Goal: Task Accomplishment & Management: Manage account settings

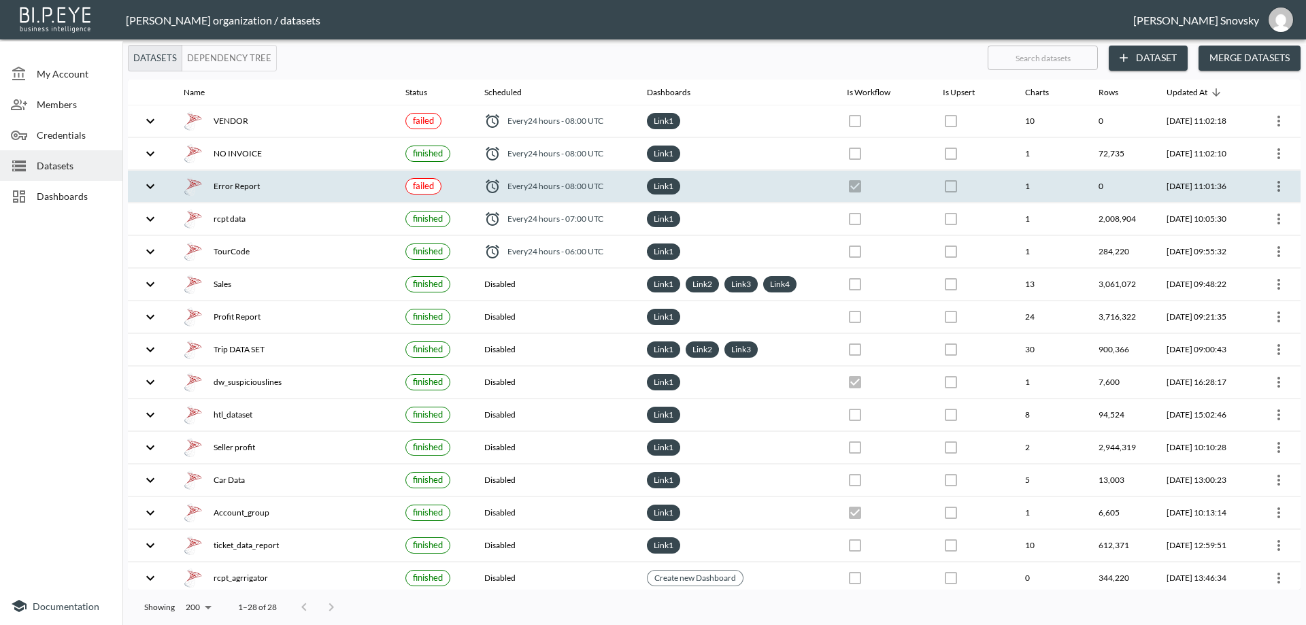
click at [1280, 189] on icon "more" at bounding box center [1279, 186] width 16 height 16
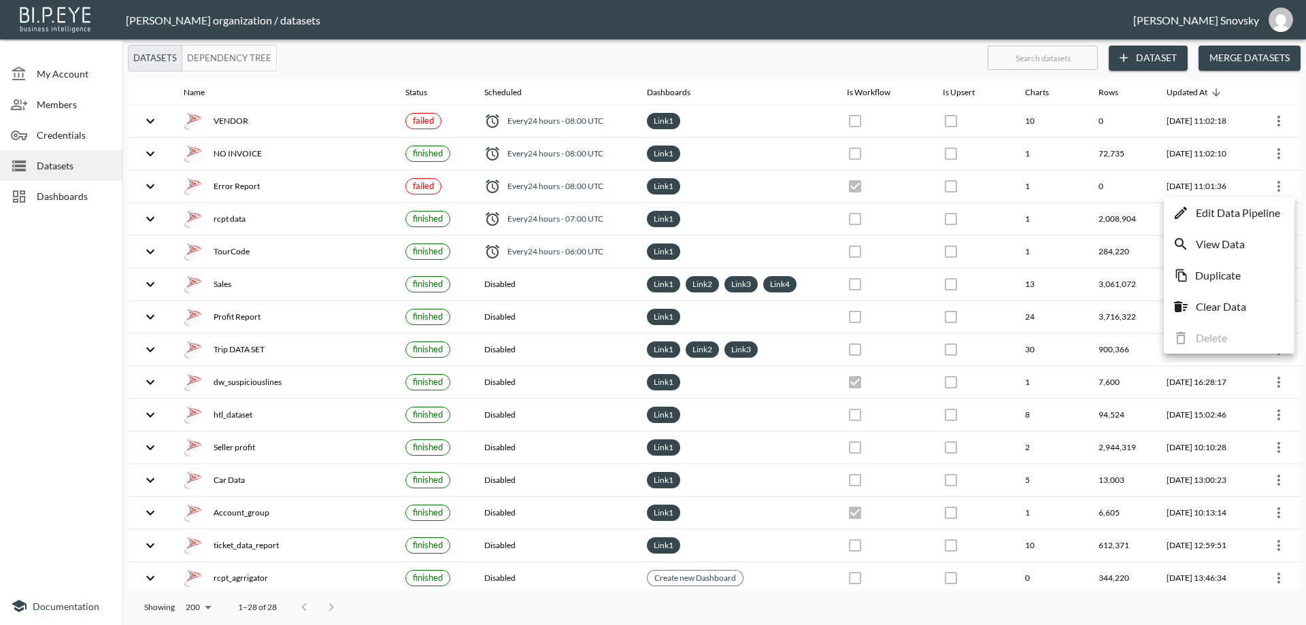
click at [1253, 214] on p "Edit Data Pipeline" at bounding box center [1238, 213] width 84 height 16
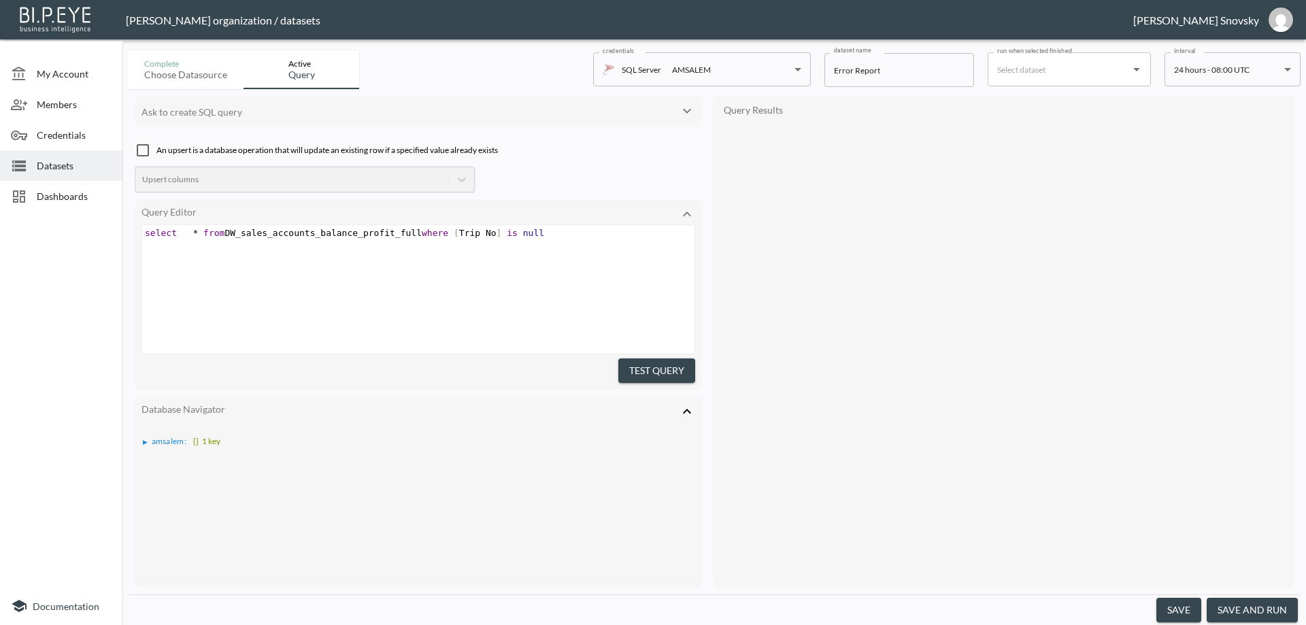
click at [1245, 617] on button "save and run" at bounding box center [1252, 610] width 91 height 25
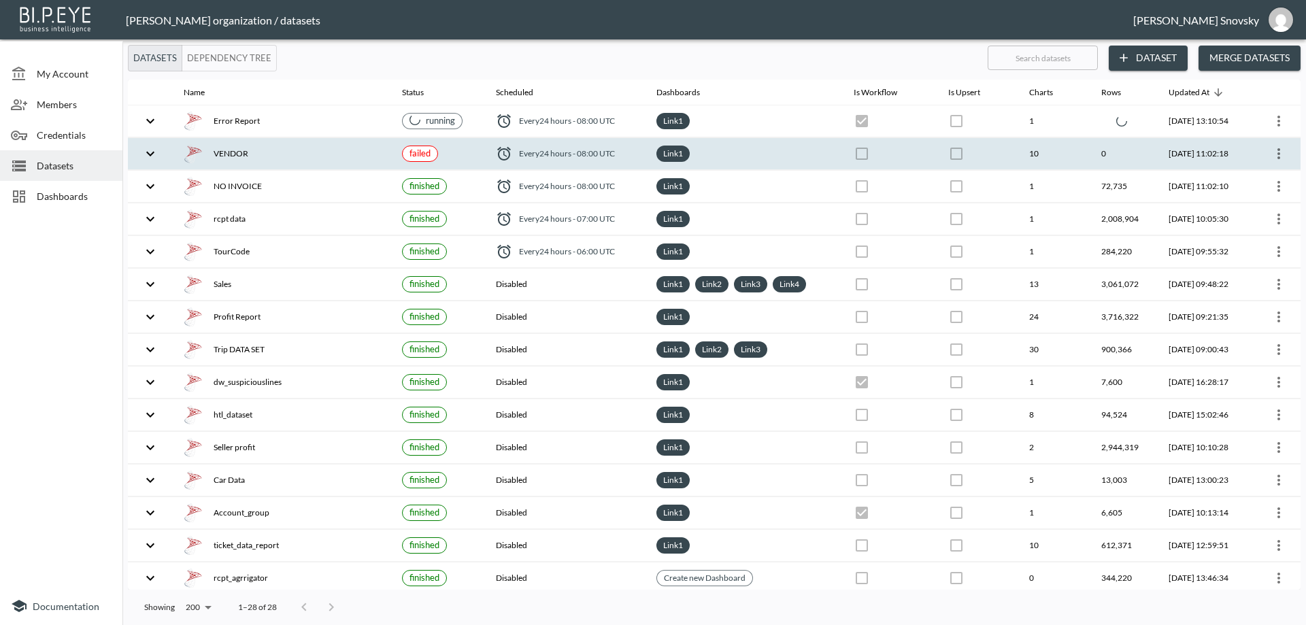
click at [1274, 161] on icon "more" at bounding box center [1279, 154] width 16 height 16
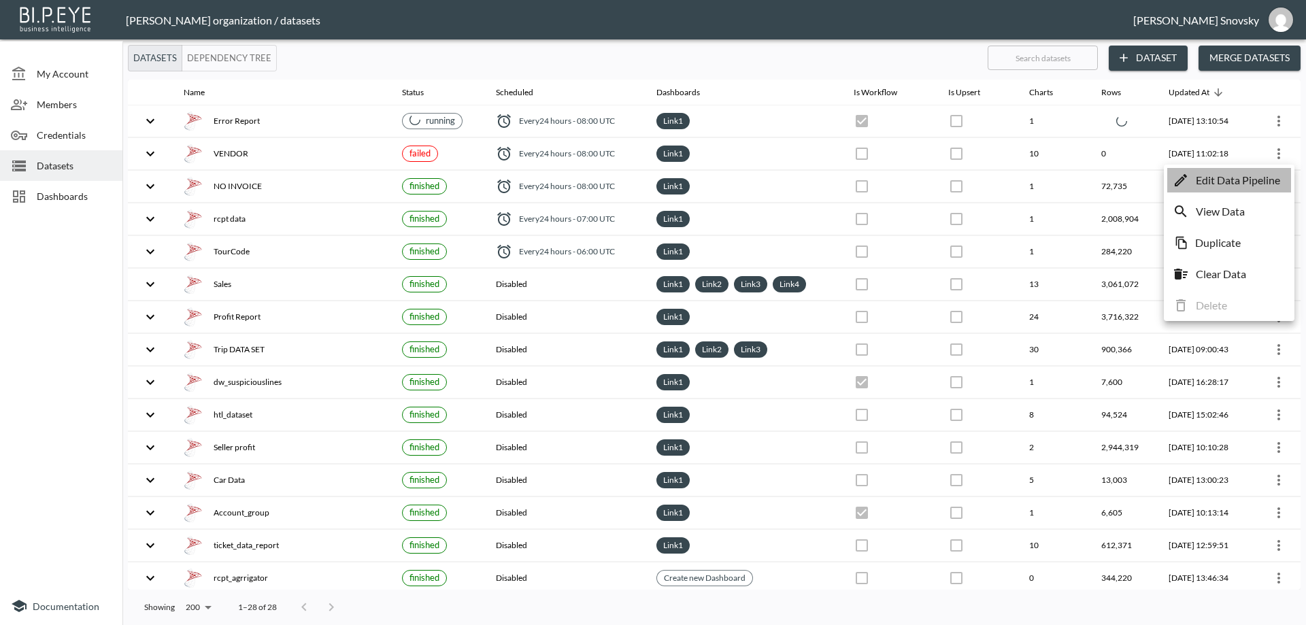
click at [1265, 179] on p "Edit Data Pipeline" at bounding box center [1238, 180] width 84 height 16
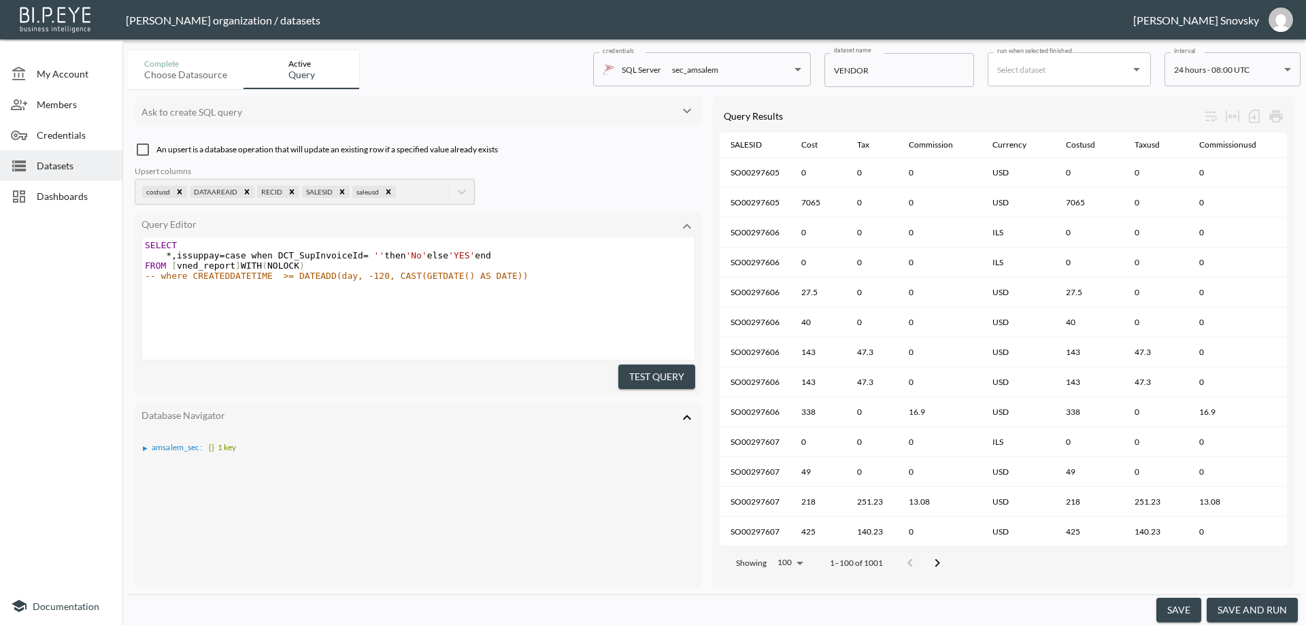
click at [1238, 615] on button "save and run" at bounding box center [1252, 610] width 91 height 25
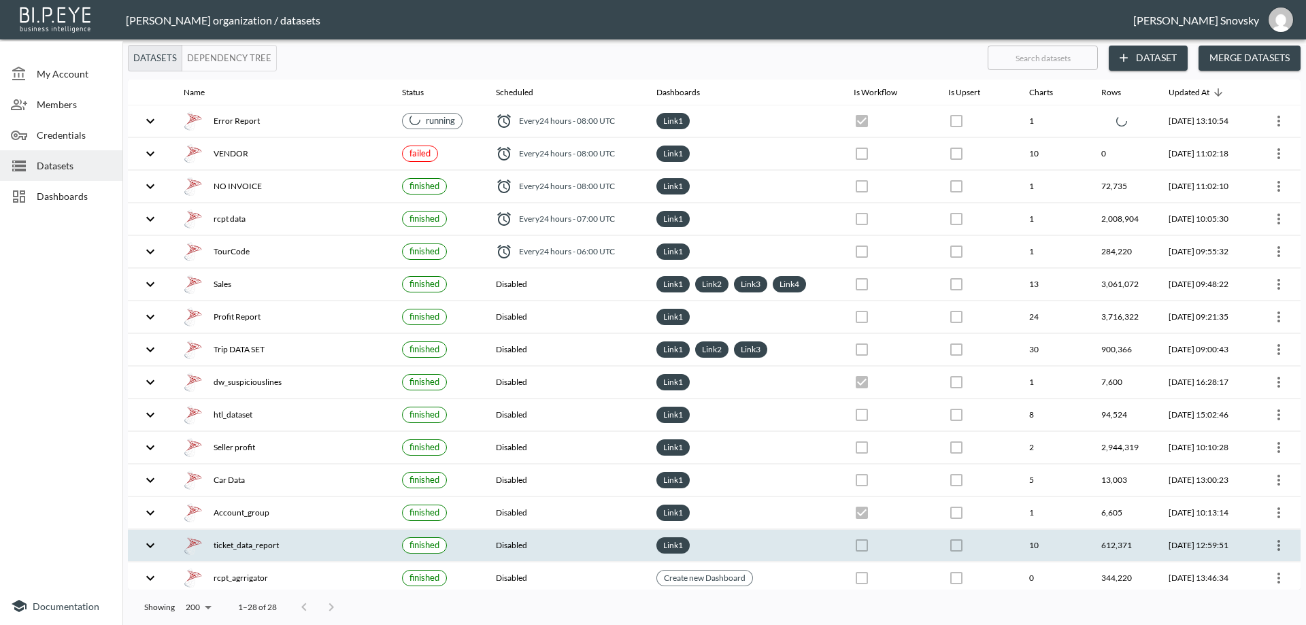
checkbox input "false"
checkbox input "true"
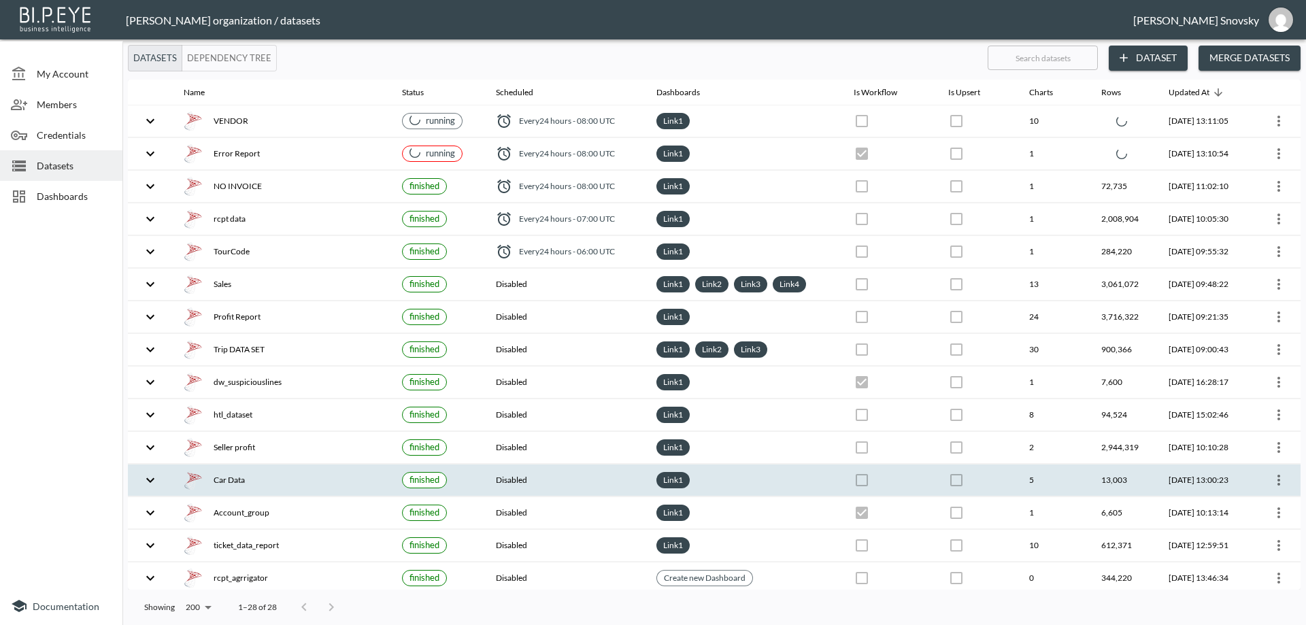
checkbox input "true"
checkbox input "false"
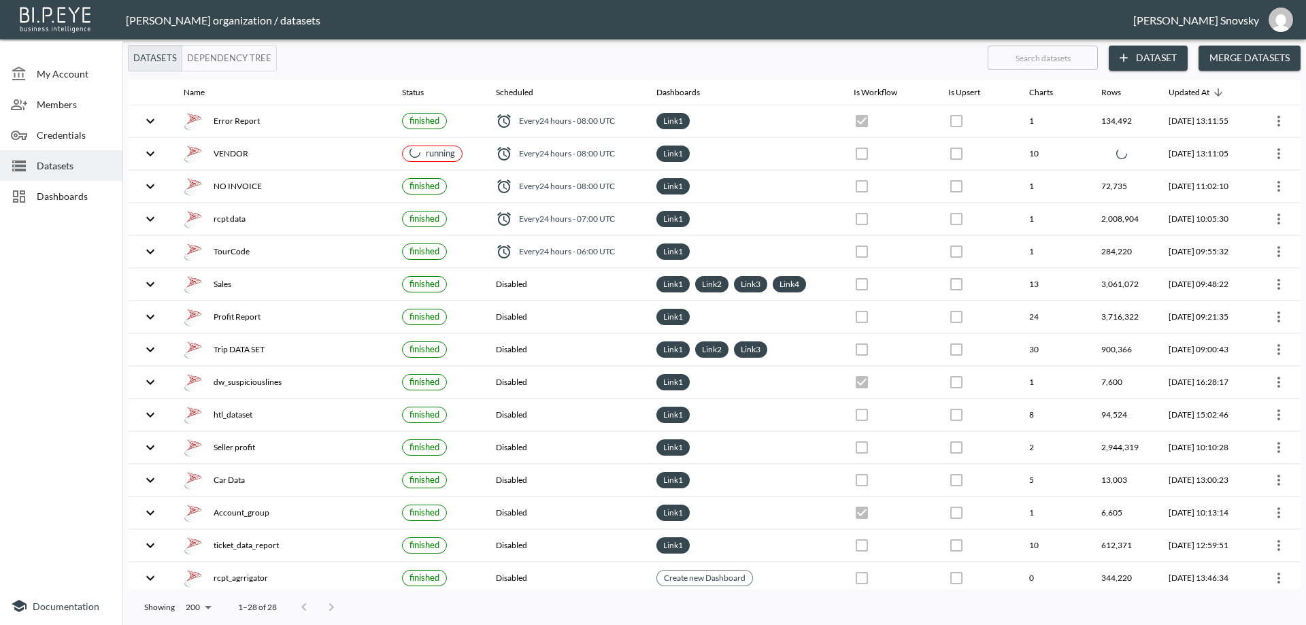
checkbox input "false"
checkbox input "true"
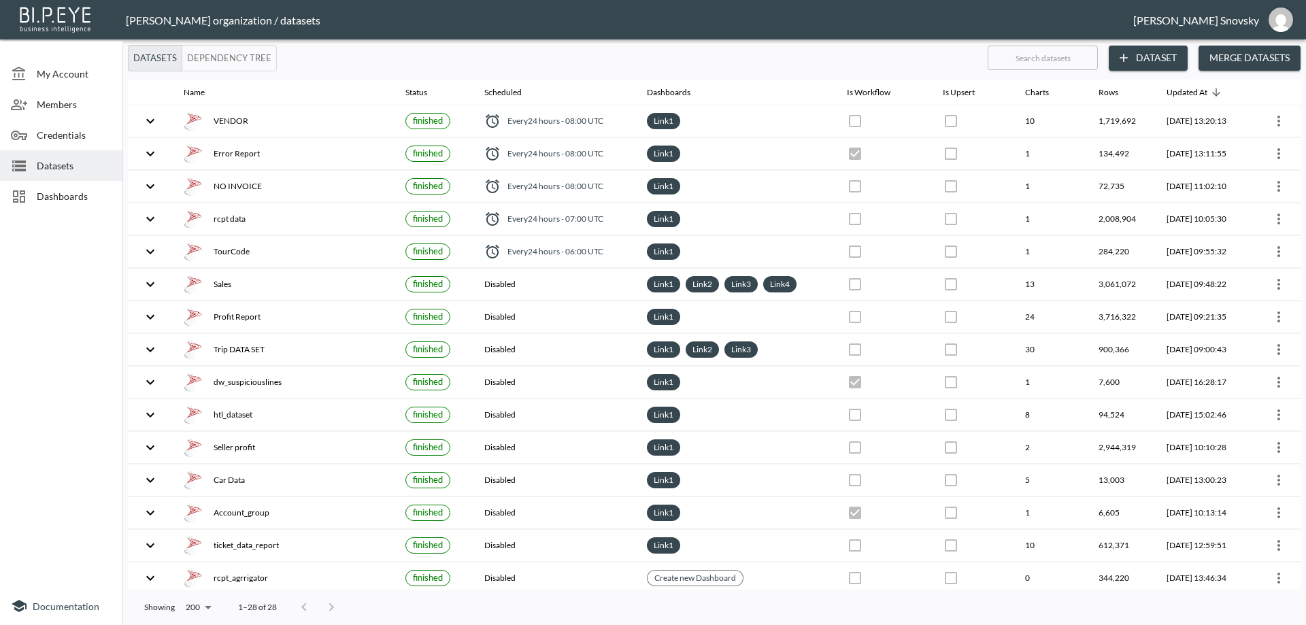
click at [63, 165] on span "Datasets" at bounding box center [74, 165] width 75 height 14
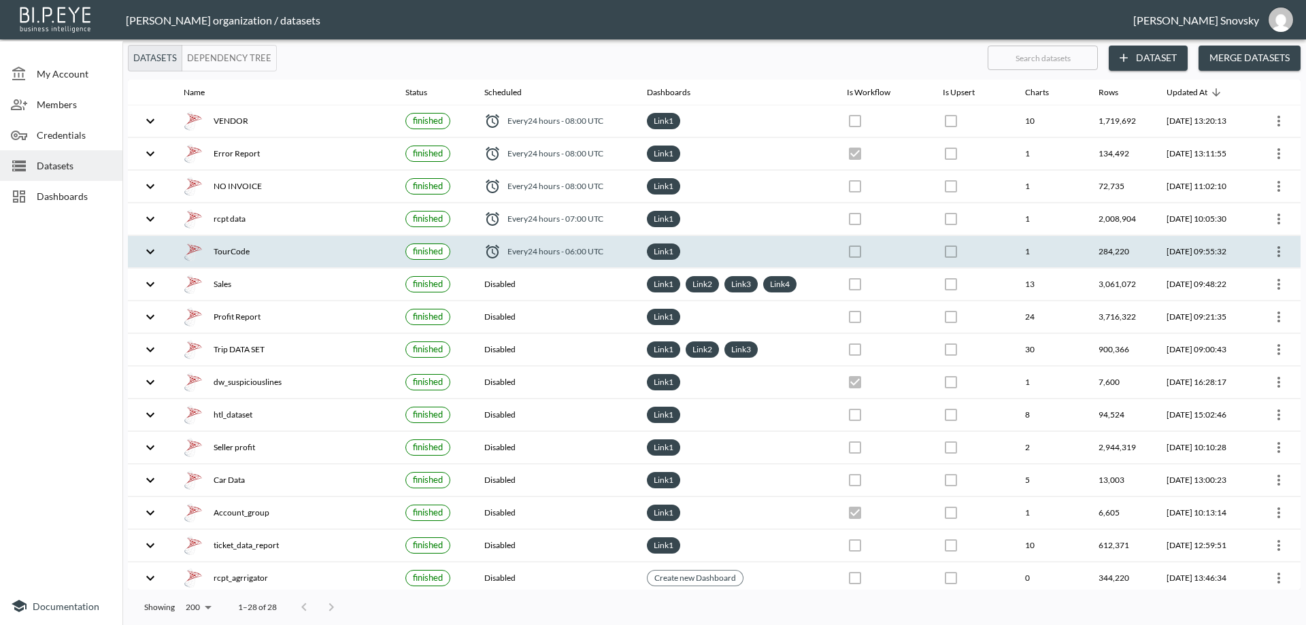
click at [295, 248] on div "TourCode" at bounding box center [284, 251] width 200 height 19
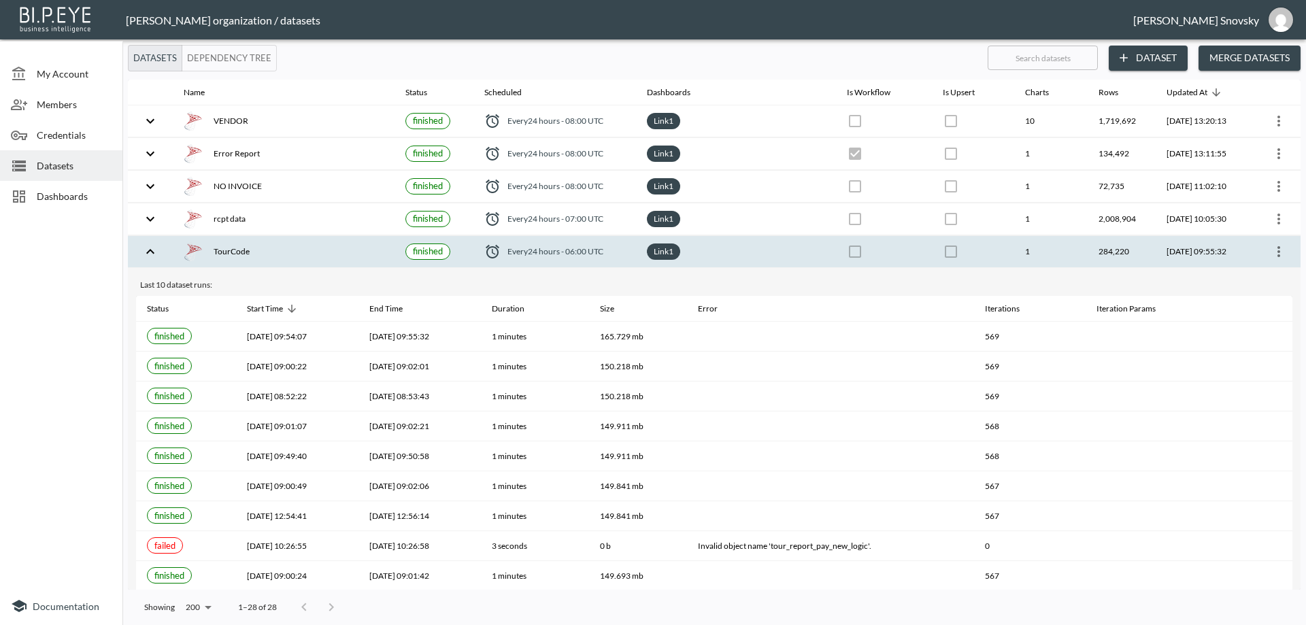
click at [318, 248] on div "TourCode" at bounding box center [284, 251] width 200 height 19
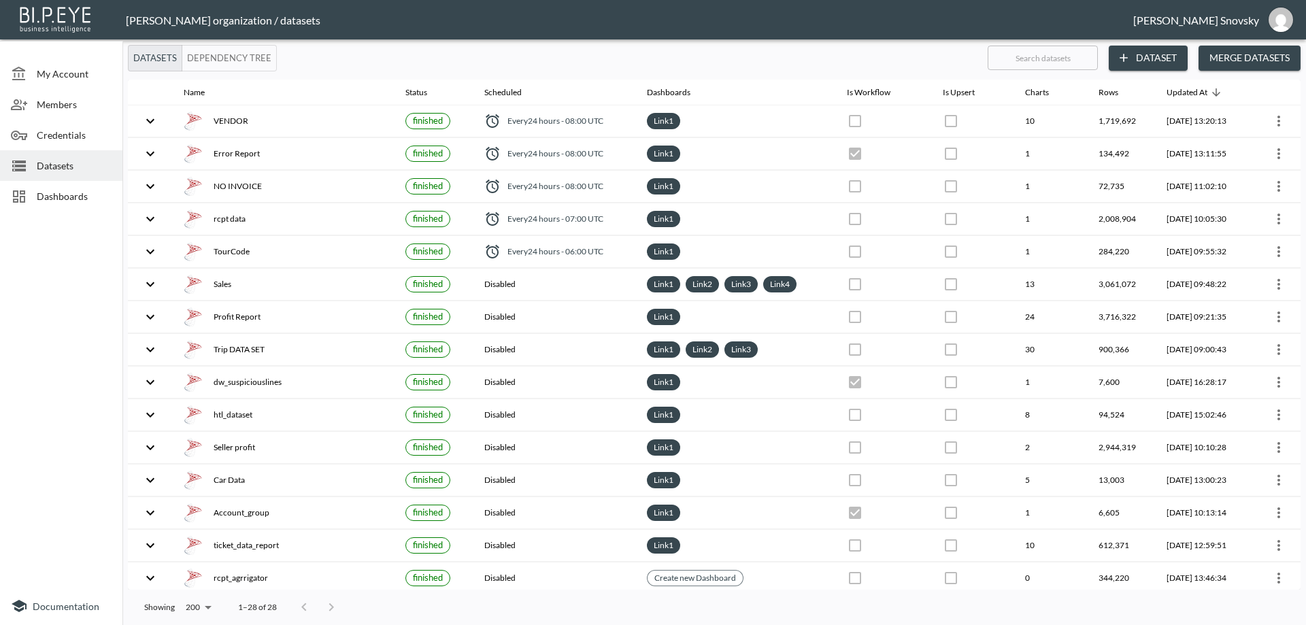
click at [80, 196] on span "Dashboards" at bounding box center [74, 196] width 75 height 14
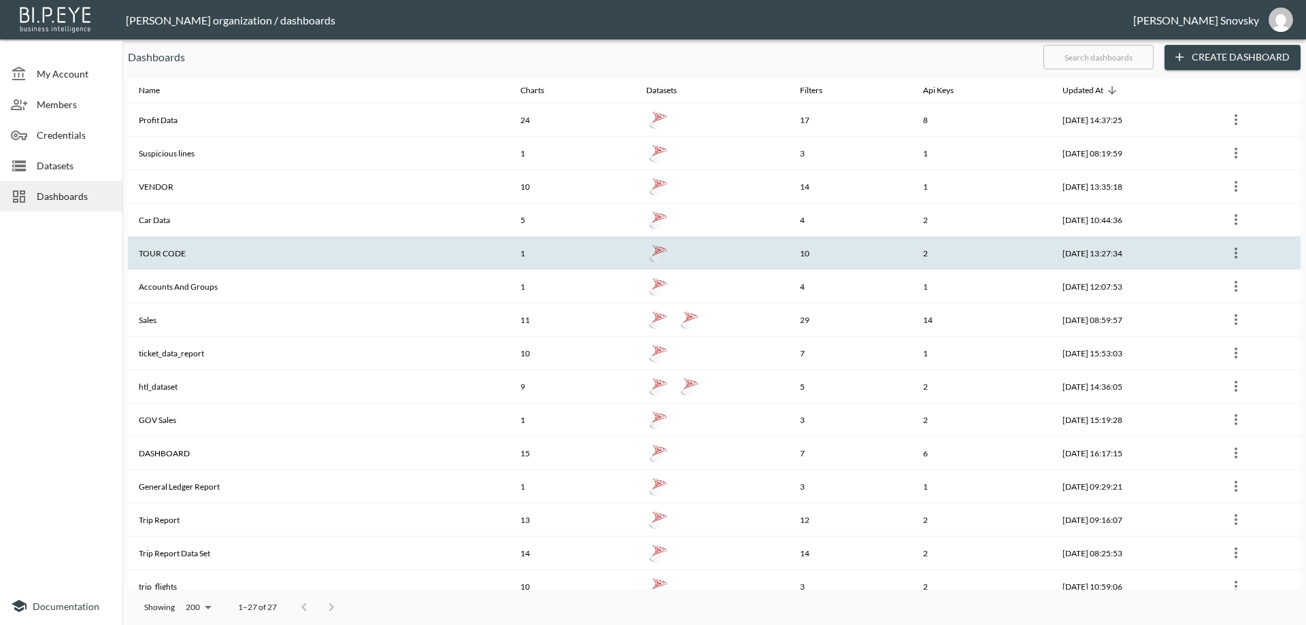
click at [229, 248] on th "TOUR CODE" at bounding box center [319, 253] width 382 height 33
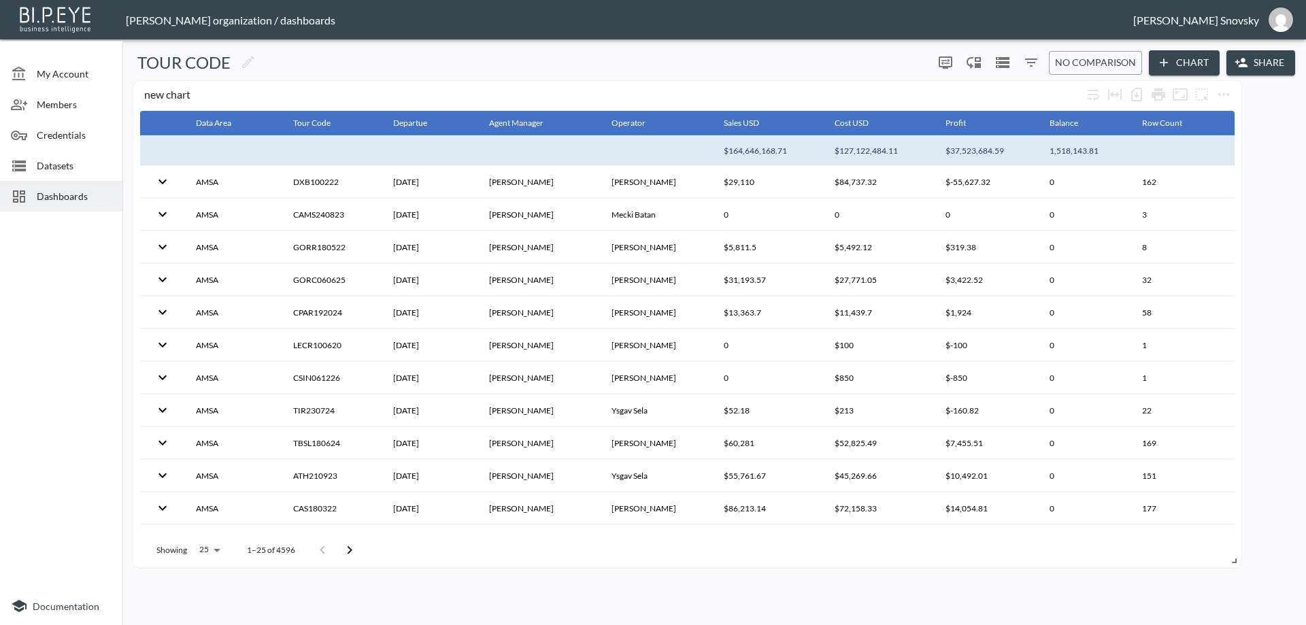
click at [1035, 73] on button "0" at bounding box center [1031, 63] width 22 height 22
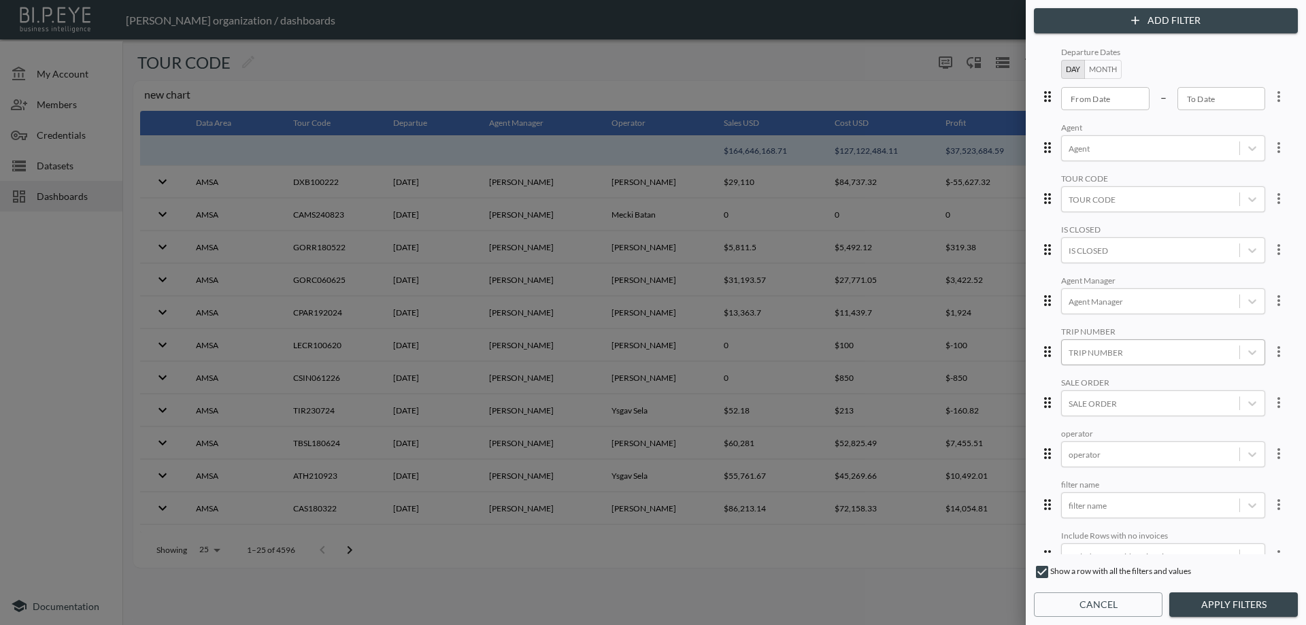
scroll to position [105, 0]
click at [1271, 529] on icon "more" at bounding box center [1279, 537] width 16 height 16
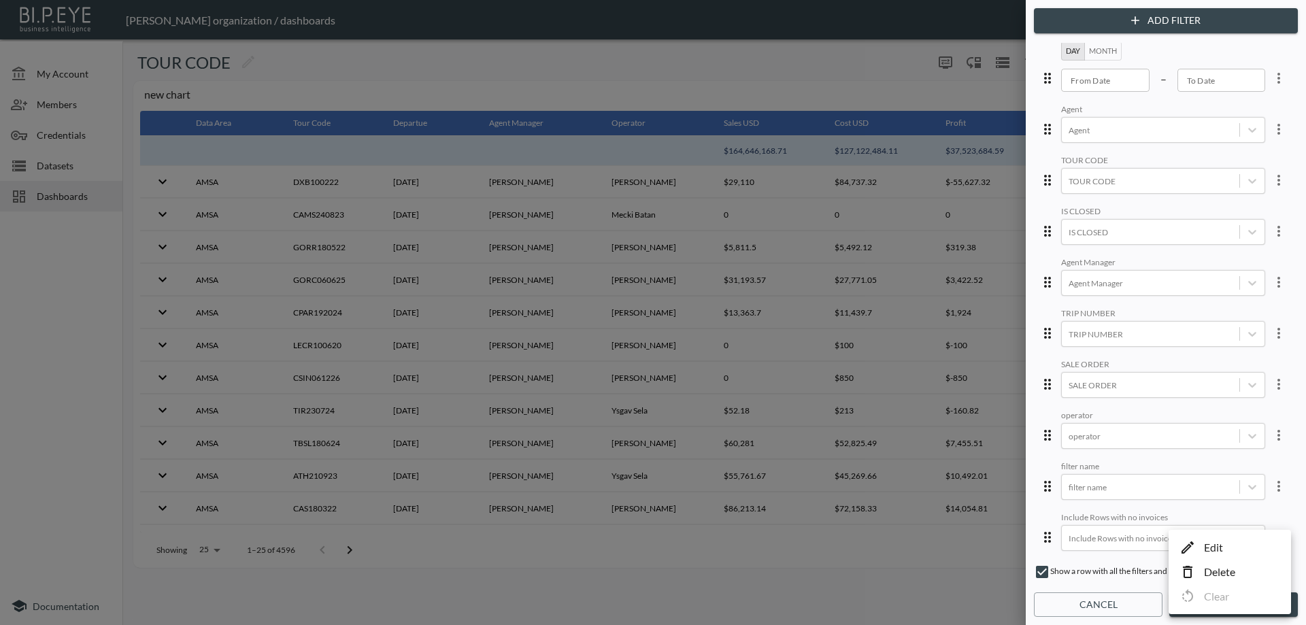
click at [1235, 546] on li "Edit" at bounding box center [1230, 547] width 122 height 24
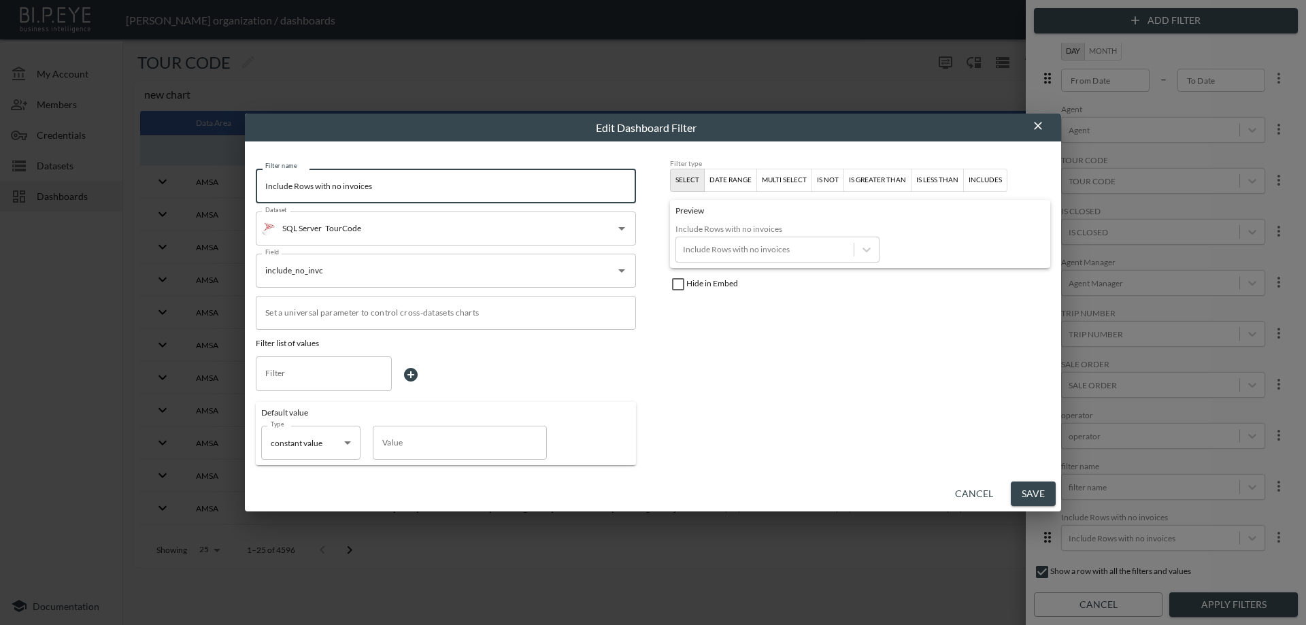
click at [334, 189] on input "Include Rows with no invoices" at bounding box center [446, 186] width 380 height 34
type input "Include Rows without invoices"
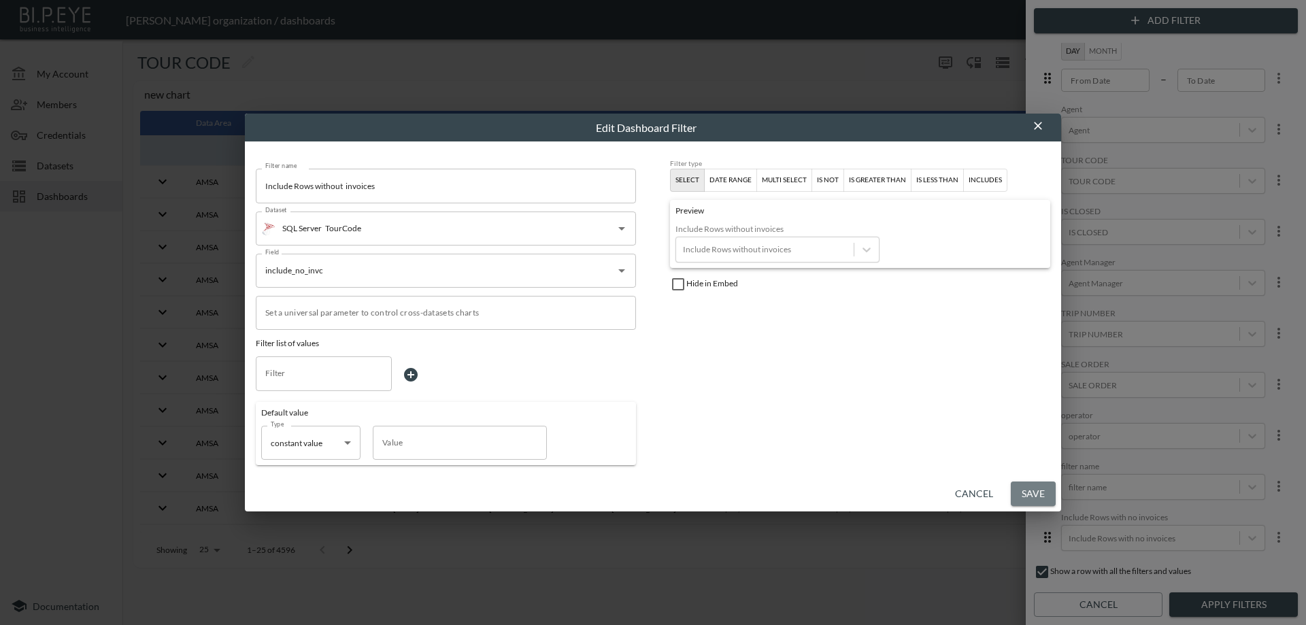
click at [1018, 484] on button "Save" at bounding box center [1033, 494] width 45 height 25
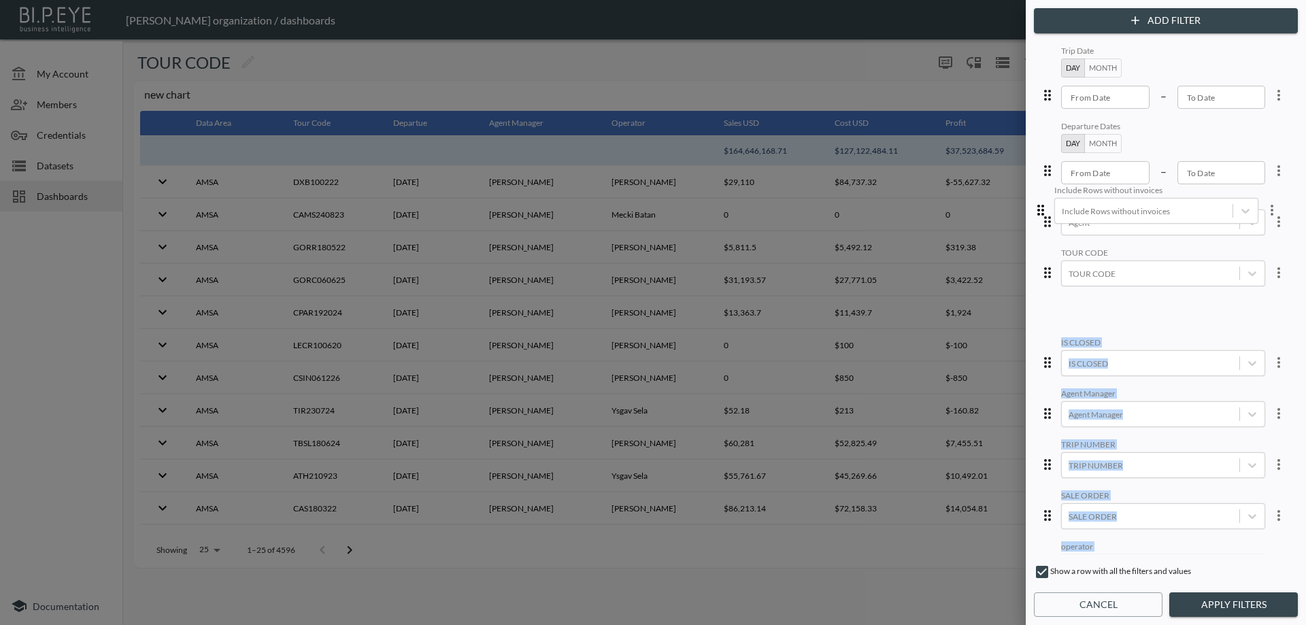
scroll to position [105, 0]
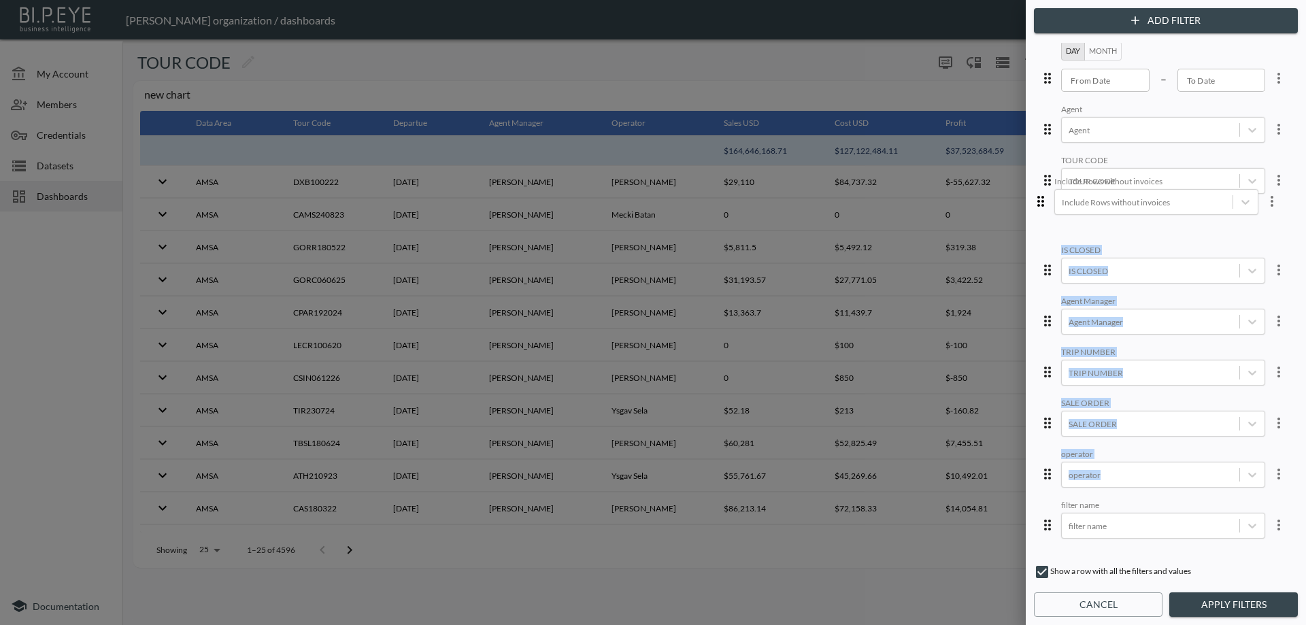
click at [1037, 211] on div "Trip Date Day Month From Date From Date – To Date To Date Departure Dates Day M…" at bounding box center [1166, 299] width 258 height 512
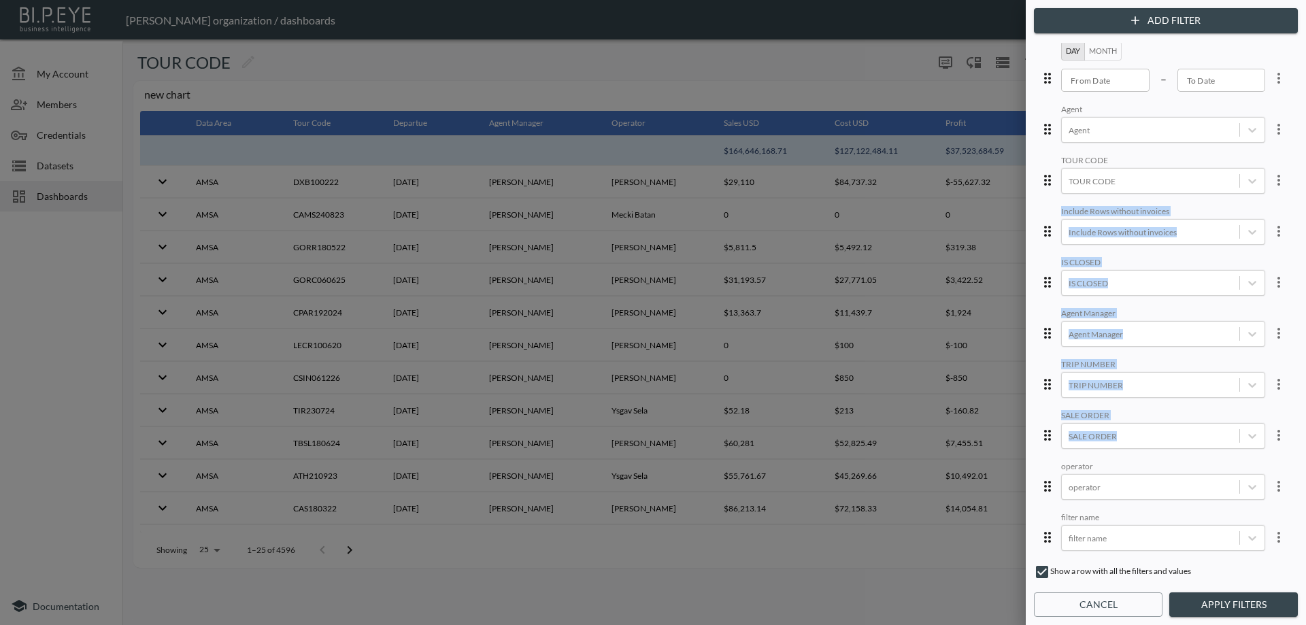
click at [1045, 244] on div "Trip Date Day Month From Date From Date – To Date To Date Departure Dates Day M…" at bounding box center [1166, 299] width 258 height 512
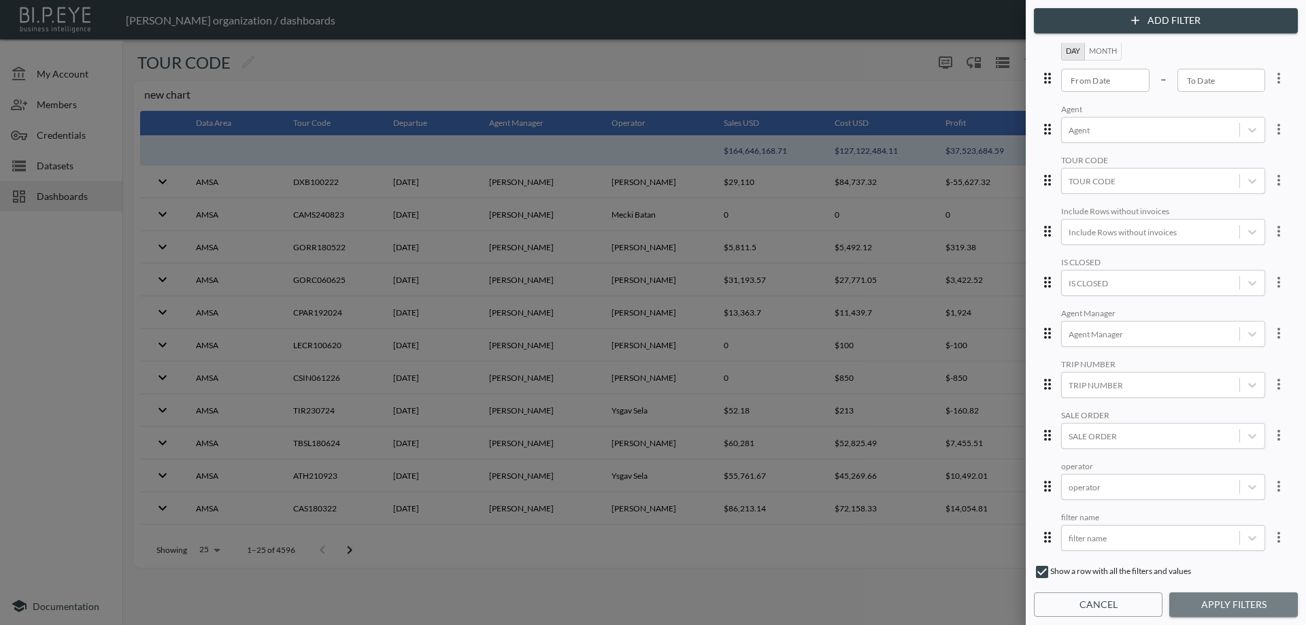
click at [1220, 603] on button "Apply Filters" at bounding box center [1233, 604] width 129 height 25
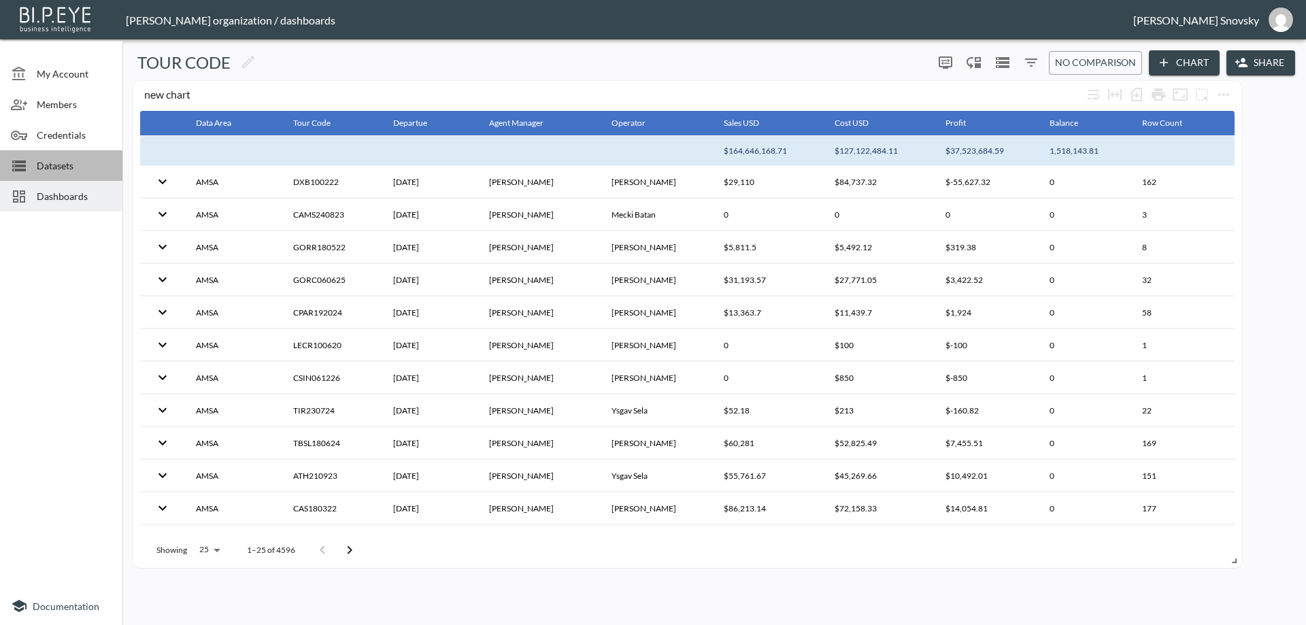
click at [67, 164] on span "Datasets" at bounding box center [74, 165] width 75 height 14
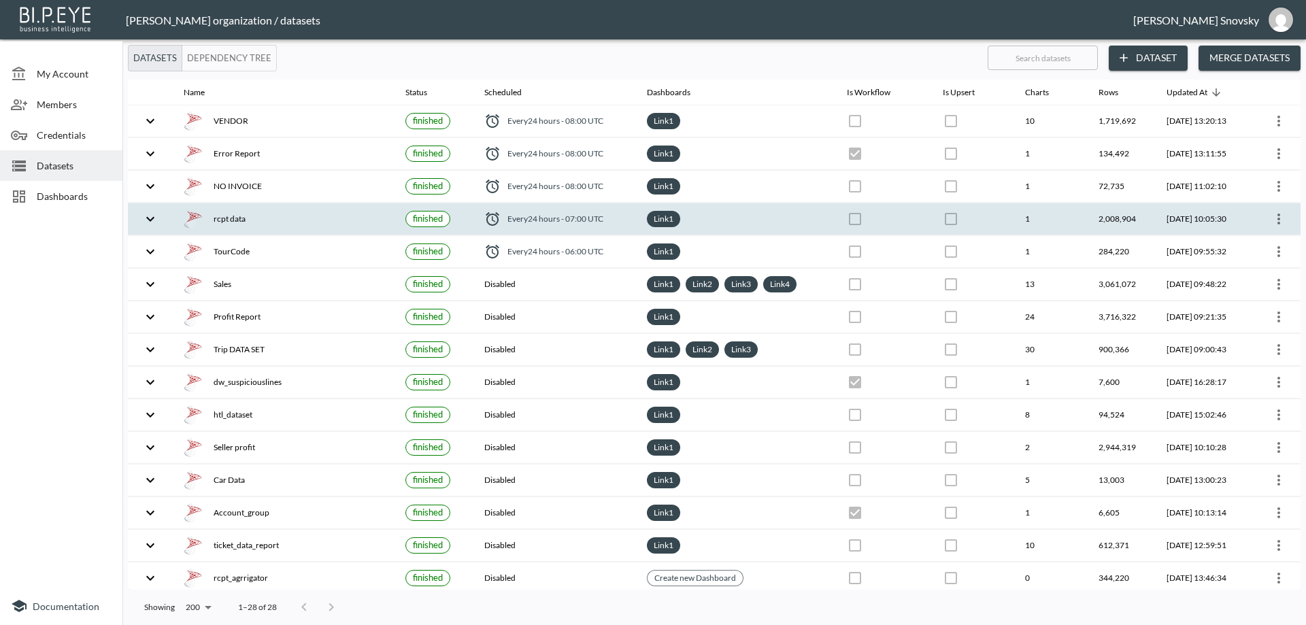
click at [306, 223] on div "rcpt data" at bounding box center [284, 219] width 200 height 19
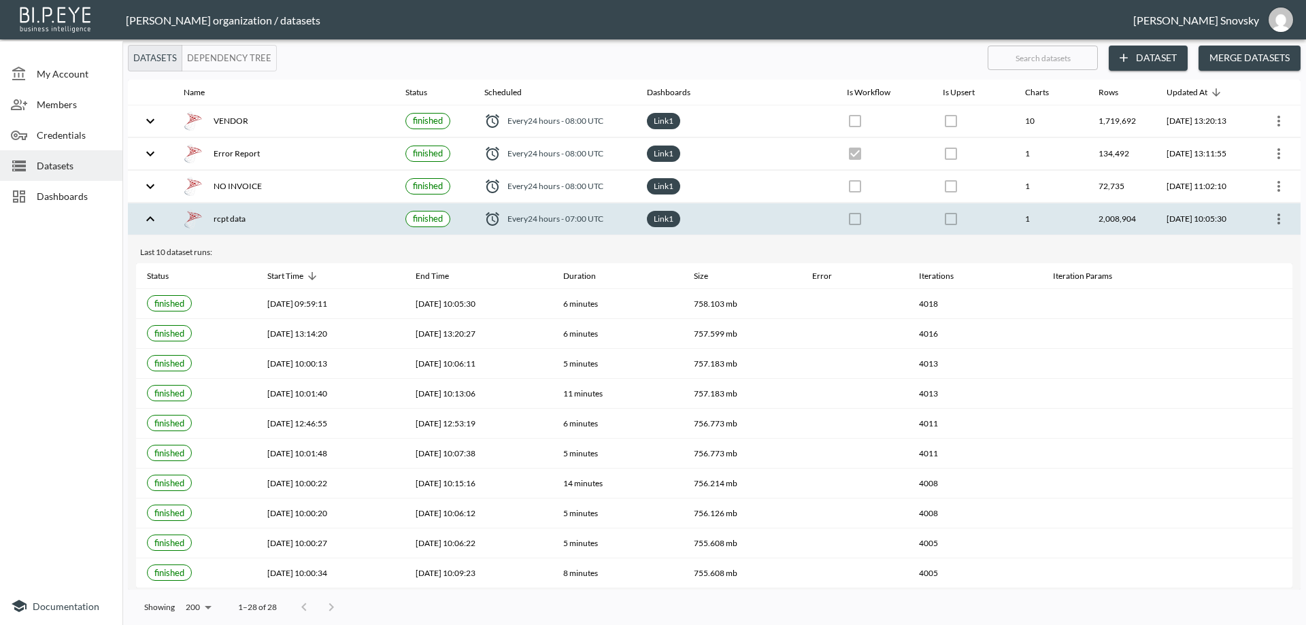
click at [1272, 224] on icon "more" at bounding box center [1279, 219] width 16 height 16
click at [1260, 254] on li "Edit Data Pipeline" at bounding box center [1229, 245] width 124 height 24
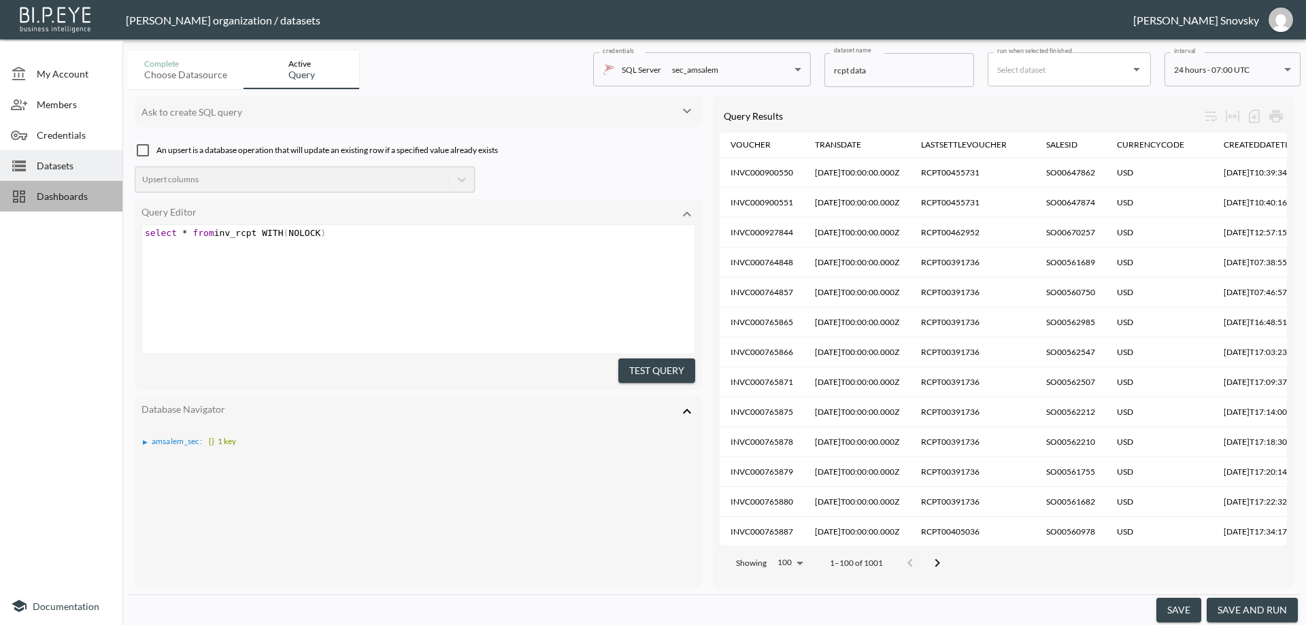
click at [56, 197] on span "Dashboards" at bounding box center [74, 196] width 75 height 14
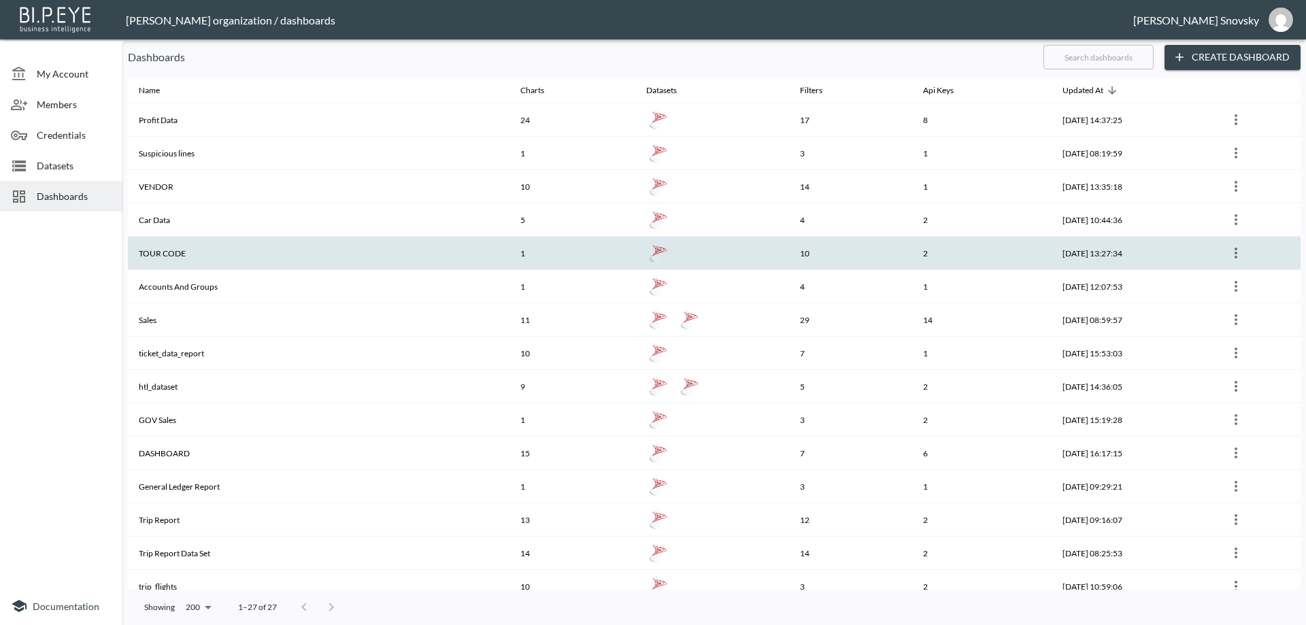
click at [167, 253] on th "TOUR CODE" at bounding box center [319, 253] width 382 height 33
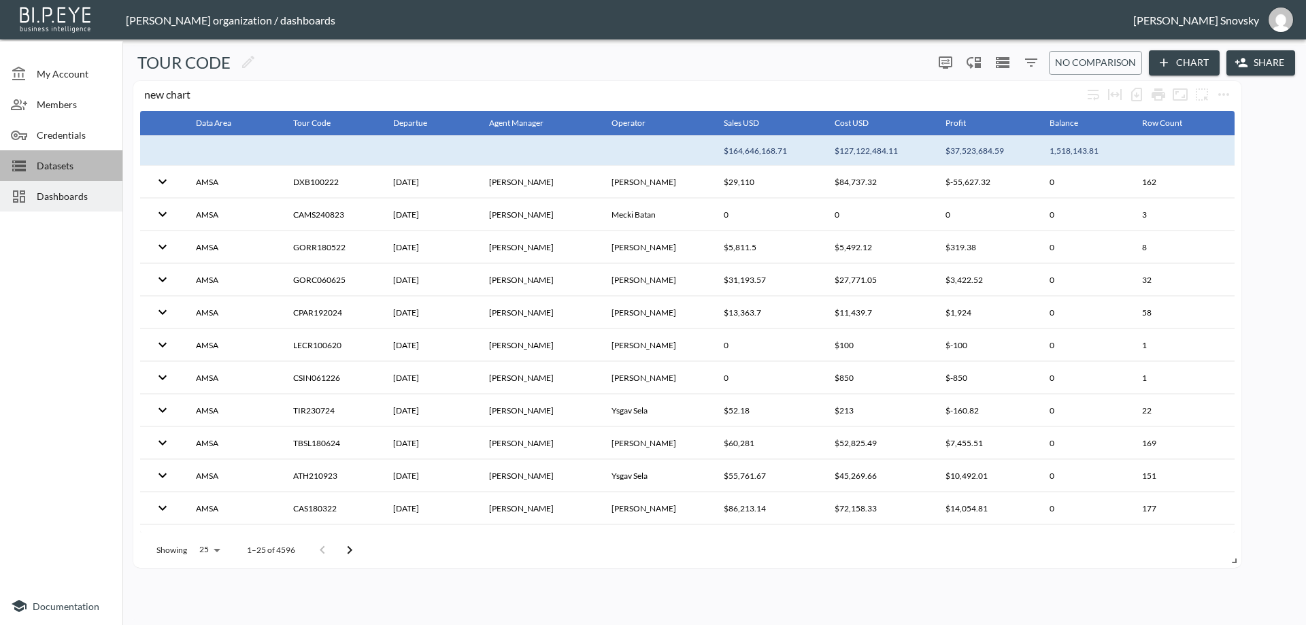
click at [28, 163] on div at bounding box center [24, 166] width 26 height 16
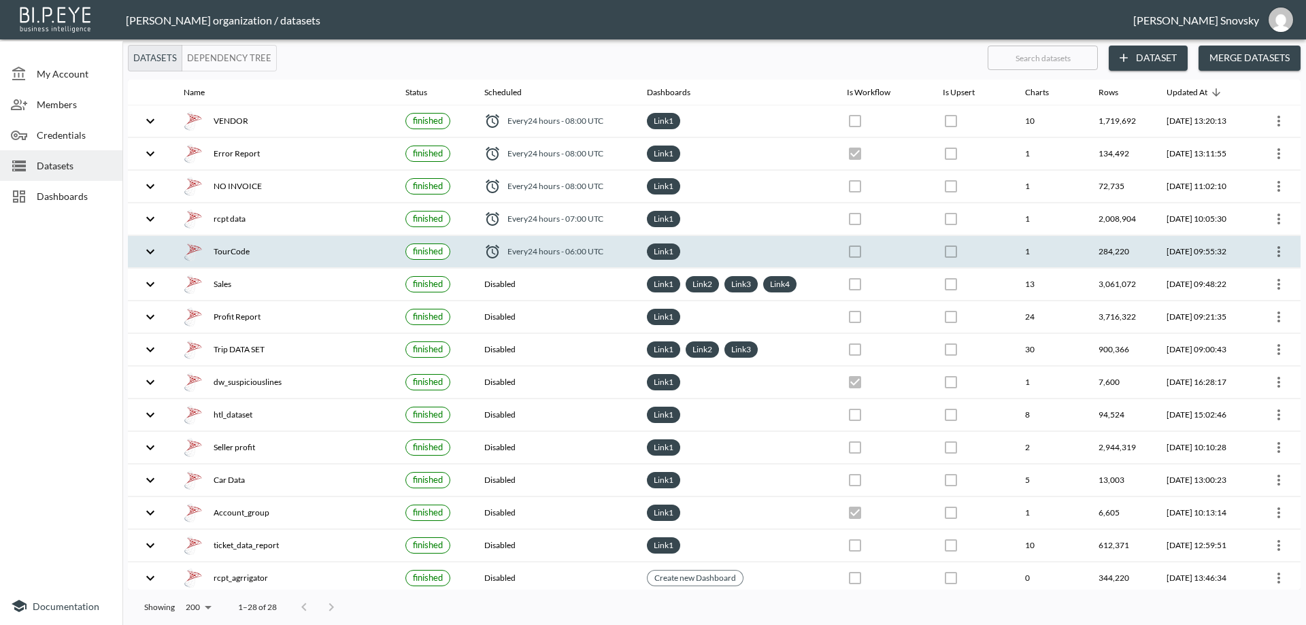
click at [284, 257] on div "TourCode" at bounding box center [284, 251] width 200 height 19
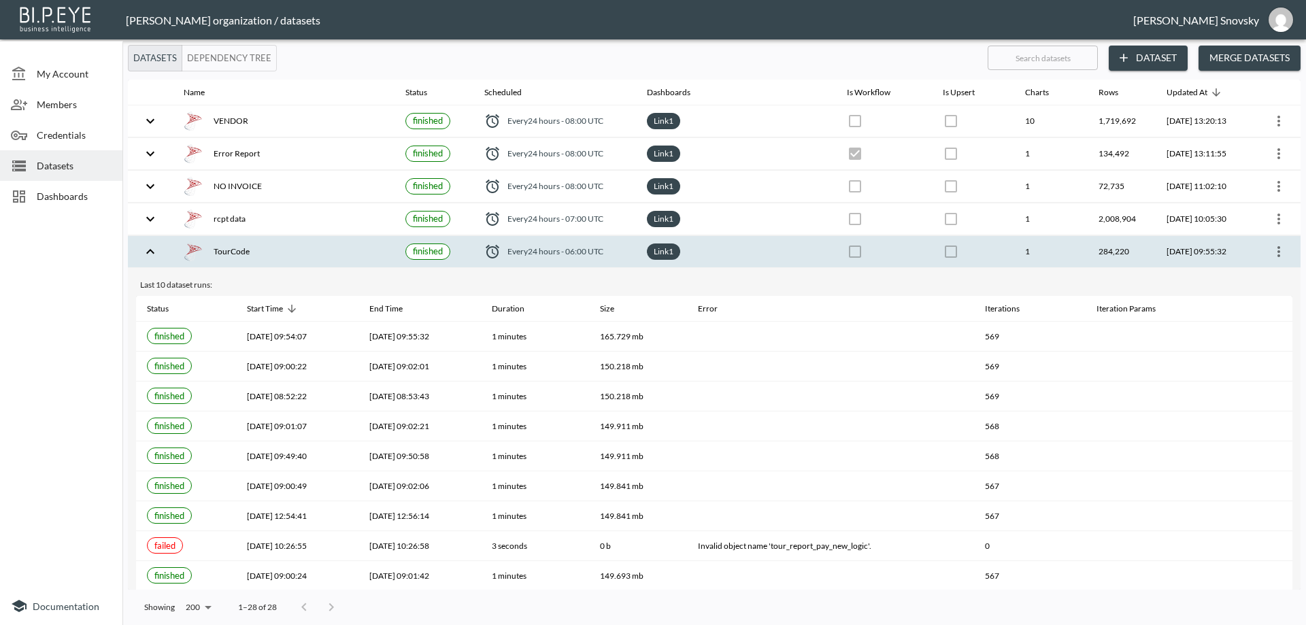
click at [1268, 255] on button "more" at bounding box center [1279, 252] width 22 height 22
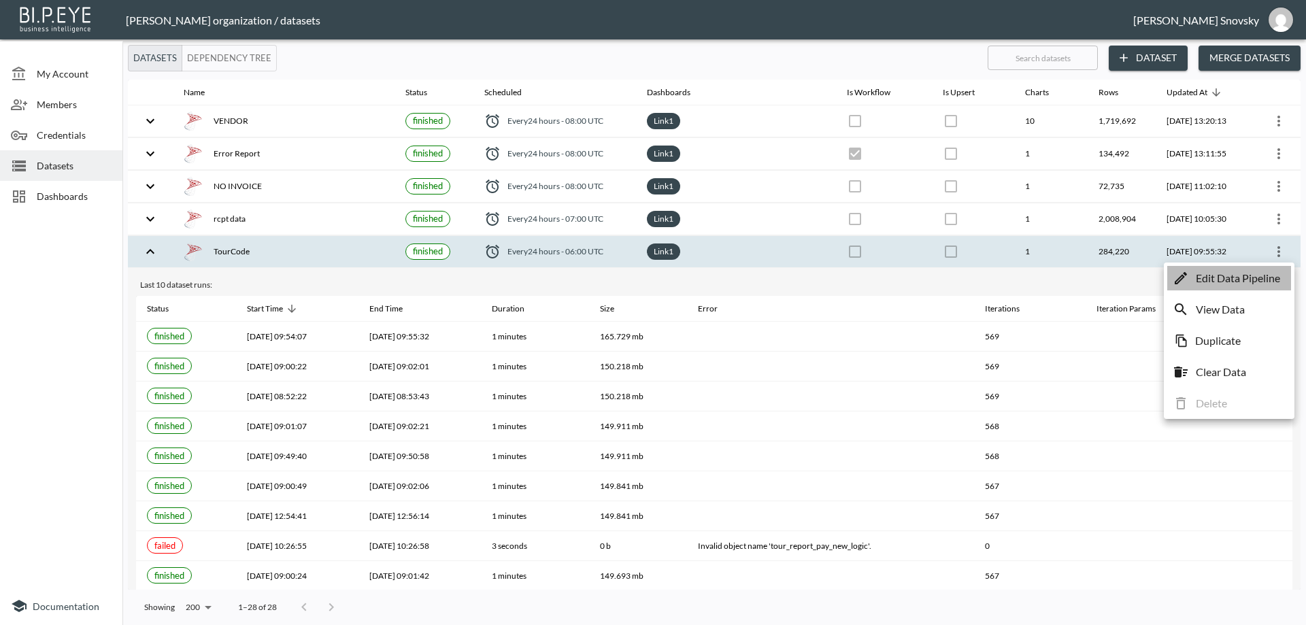
click at [1260, 268] on li "Edit Data Pipeline" at bounding box center [1229, 278] width 124 height 24
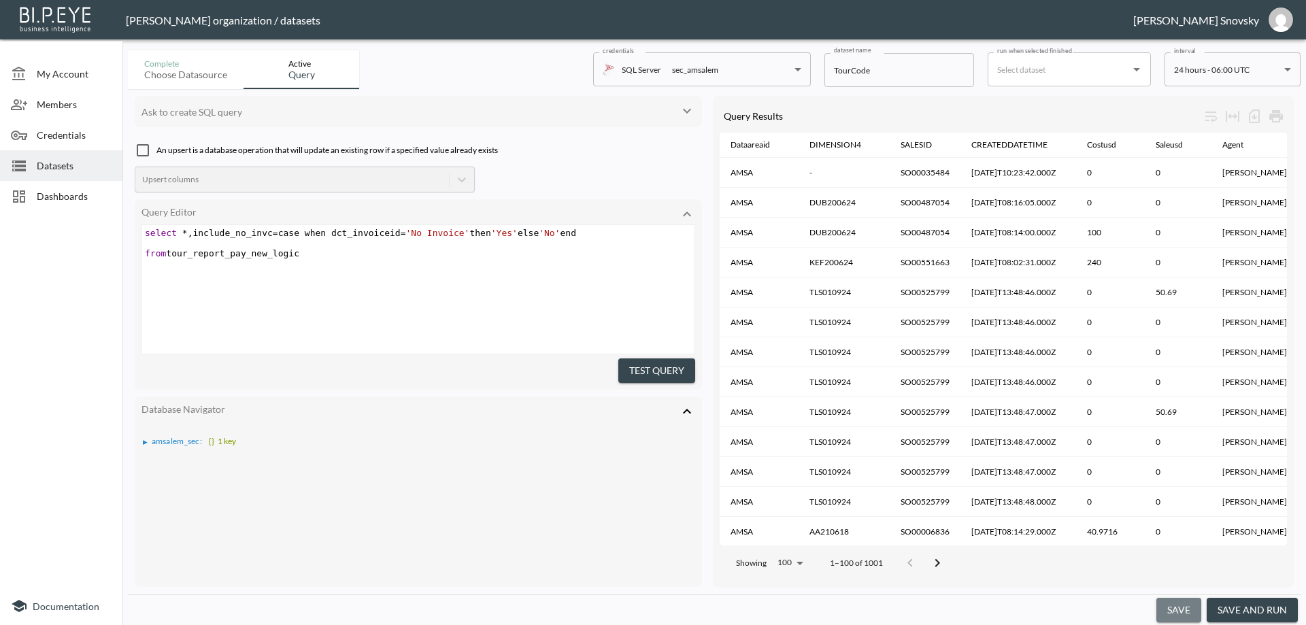
click at [1165, 599] on button "save" at bounding box center [1178, 610] width 45 height 25
